Goal: Task Accomplishment & Management: Manage account settings

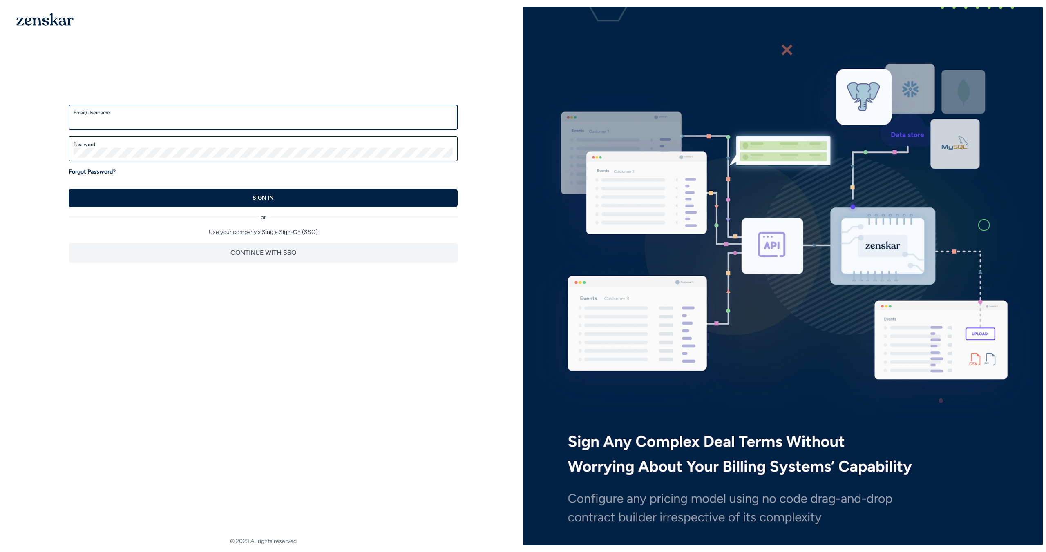
type input "**********"
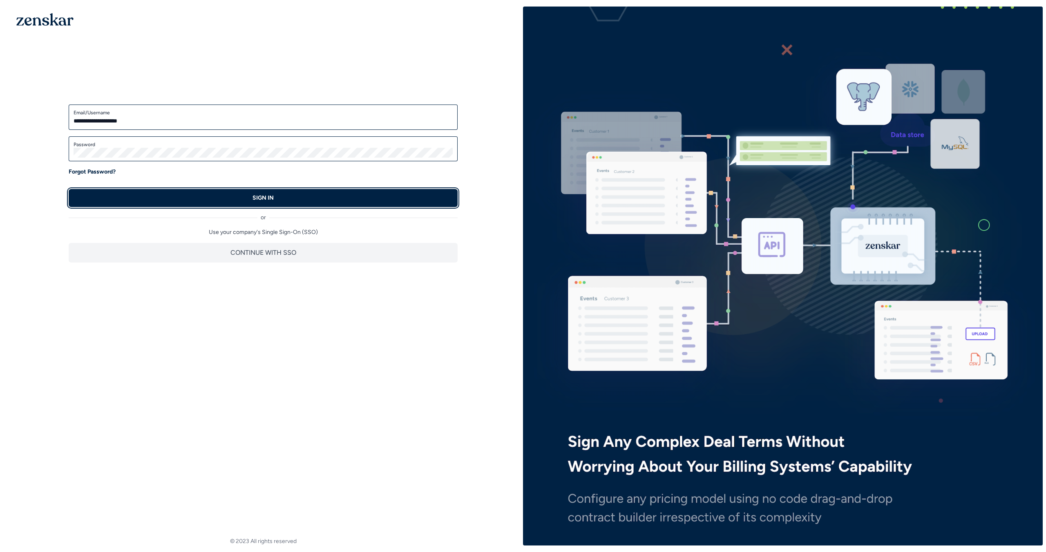
click at [374, 204] on button "SIGN IN" at bounding box center [263, 198] width 389 height 18
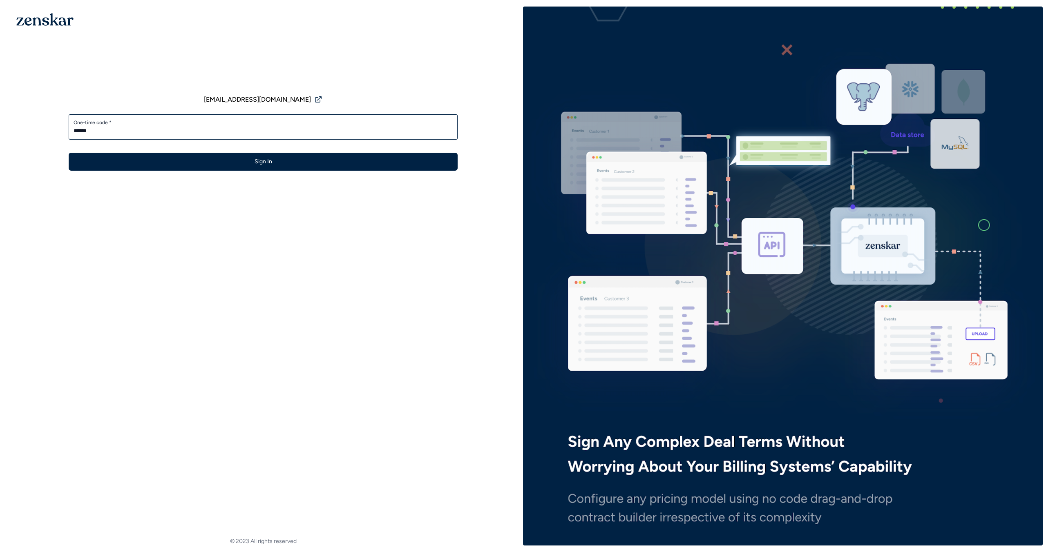
type input "******"
click at [69, 153] on button "Sign In" at bounding box center [263, 162] width 389 height 18
